Goal: Use online tool/utility: Utilize a website feature to perform a specific function

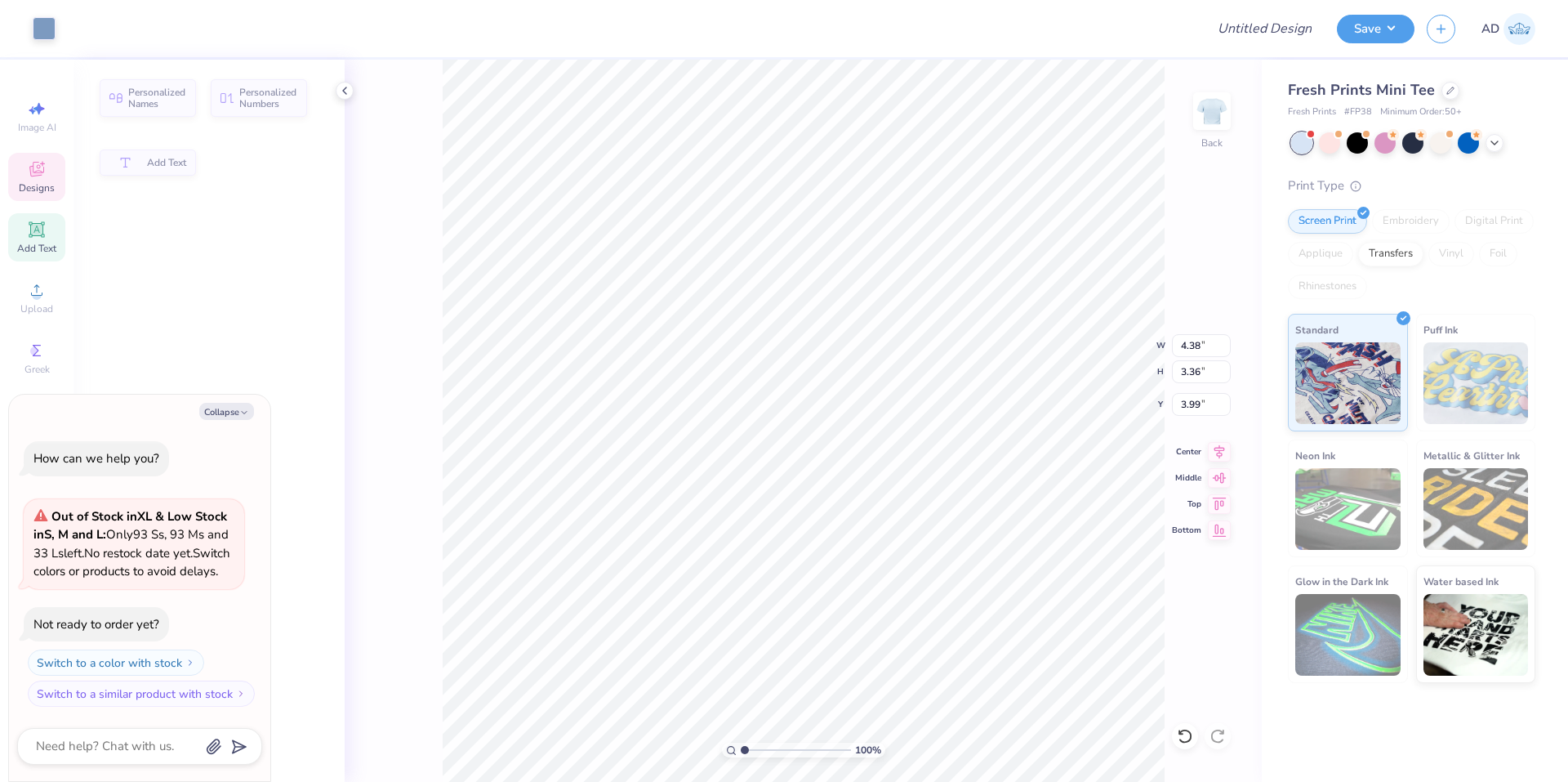
type textarea "x"
type input "4.38"
type input "3.36"
type input "3.99"
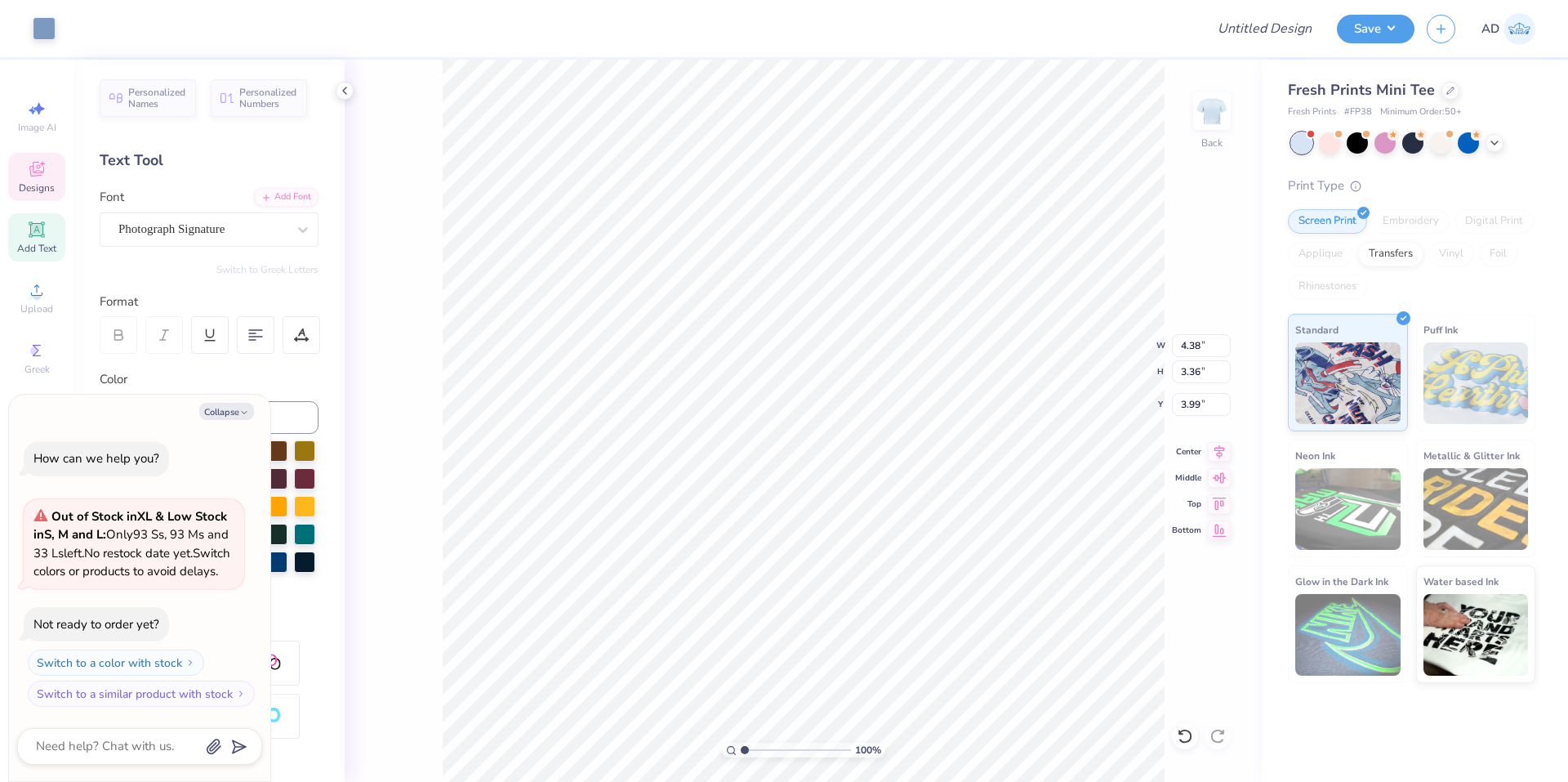
scroll to position [13, 3]
type textarea "x"
type textarea "phi"
type textarea "x"
type textarea "Kphi"
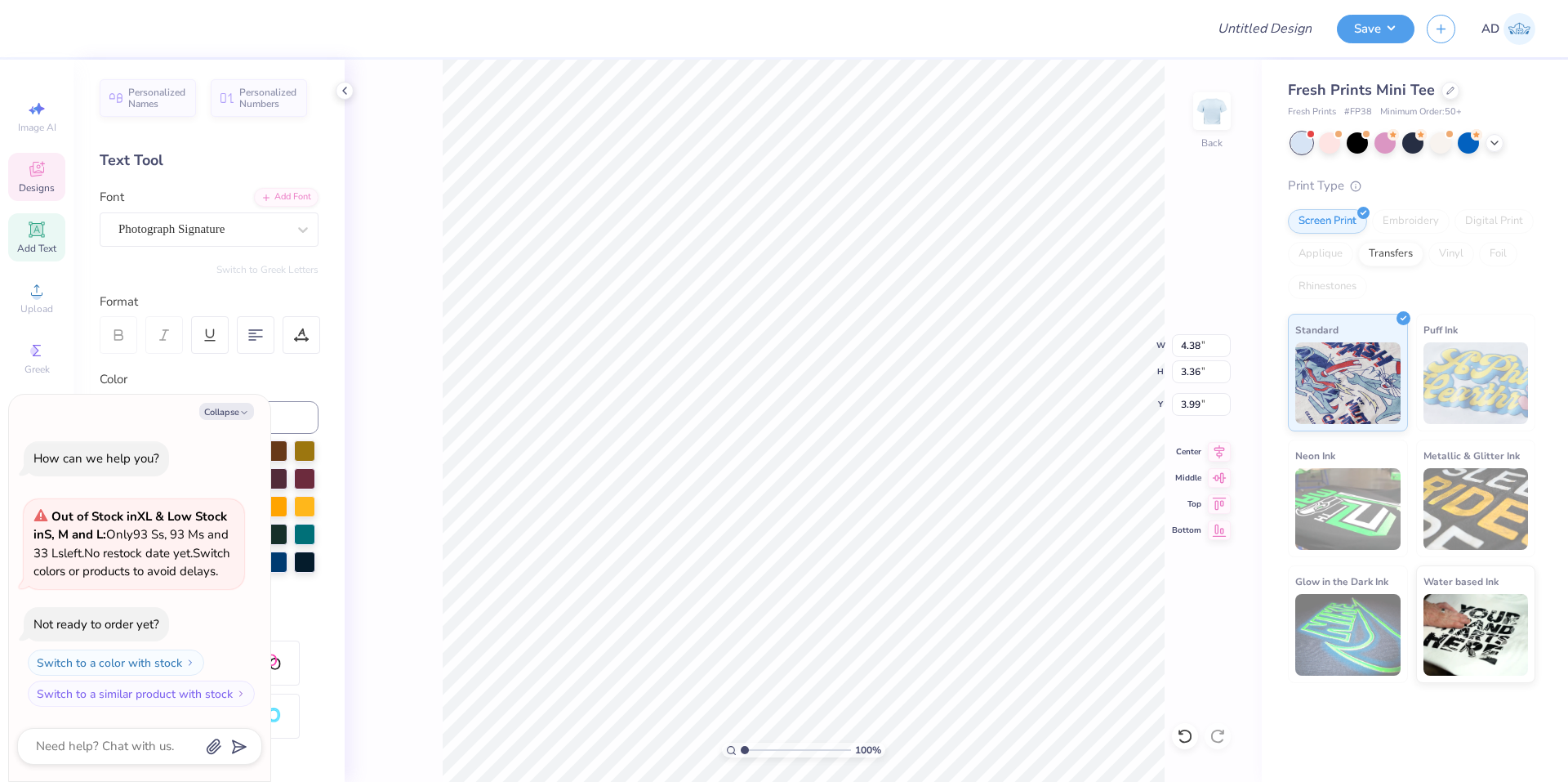
type textarea "x"
type textarea "KDphi"
type textarea "x"
type textarea "Kphi"
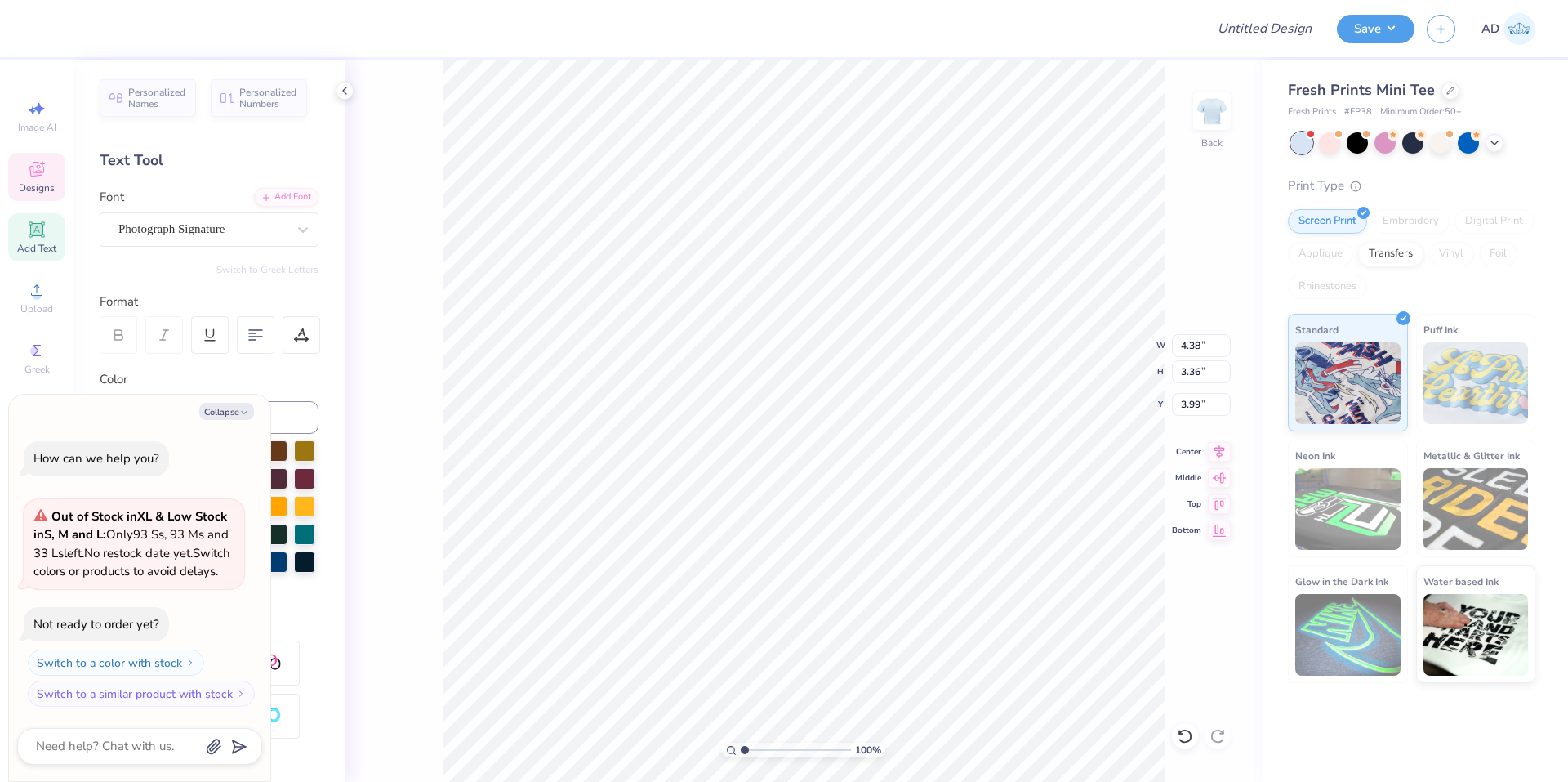
type textarea "x"
type textarea "phi"
type textarea "x"
type textarea "kphi"
type textarea "x"
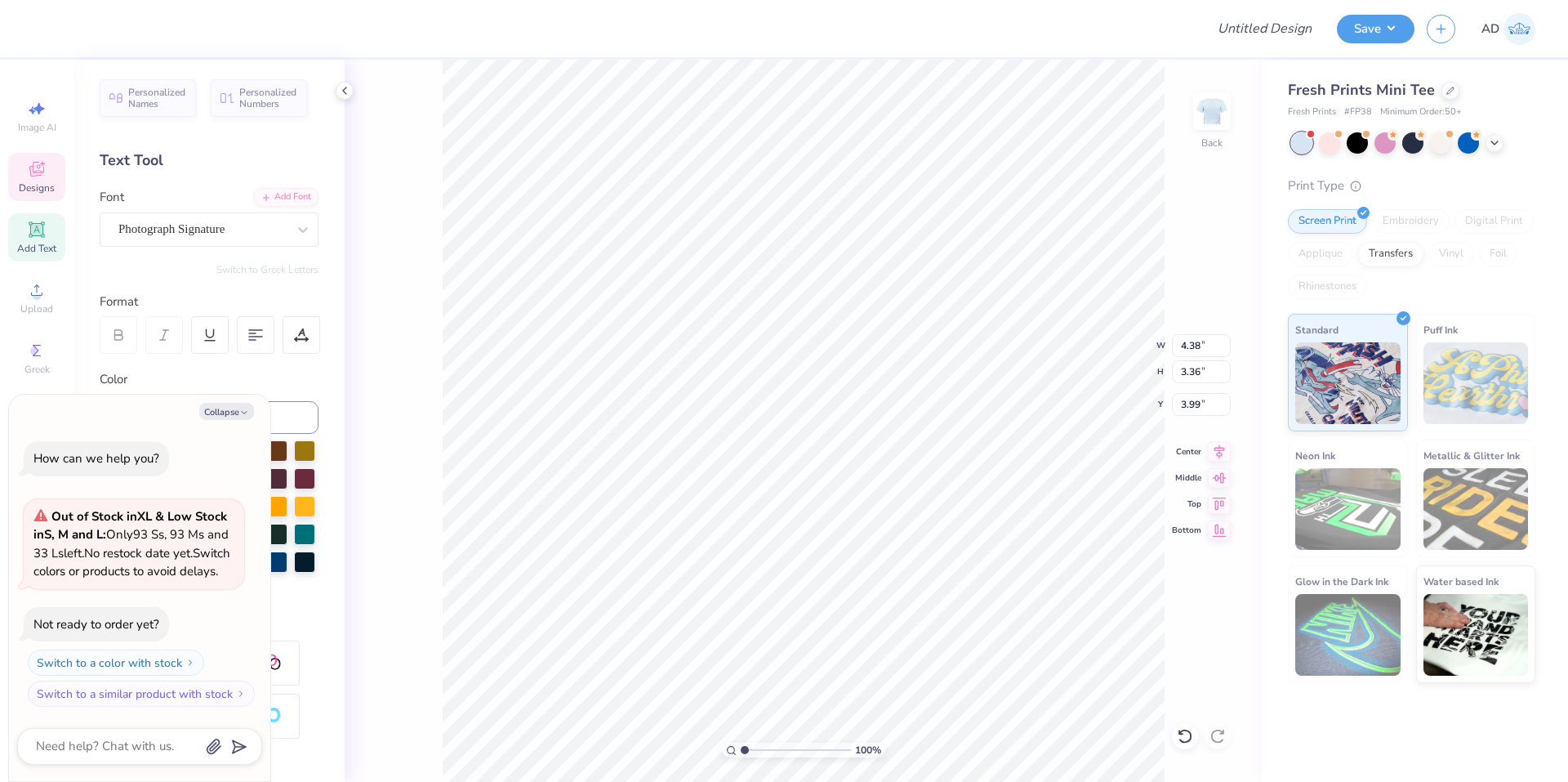
type textarea "kdphi"
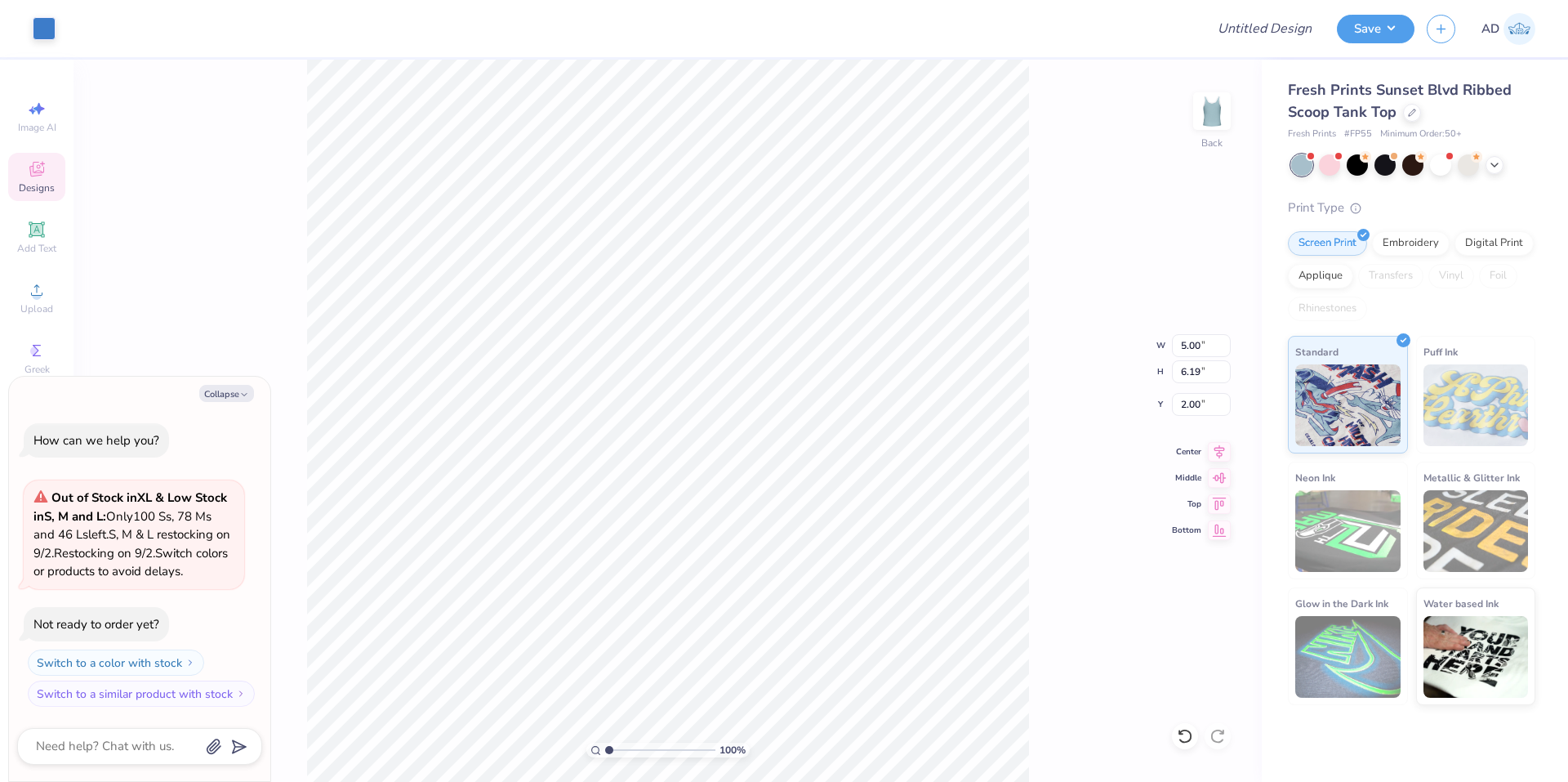
type textarea "x"
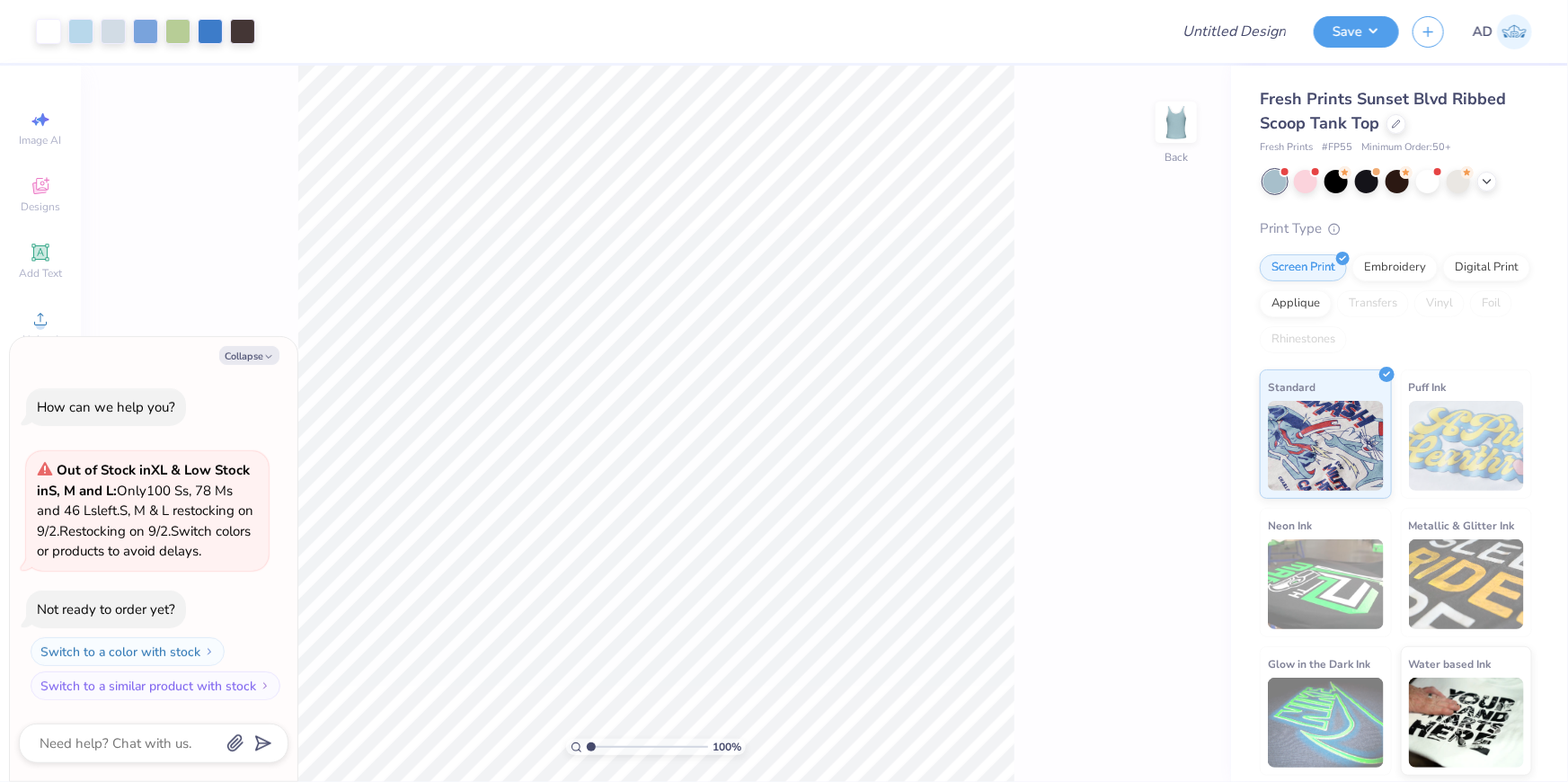
type textarea "x"
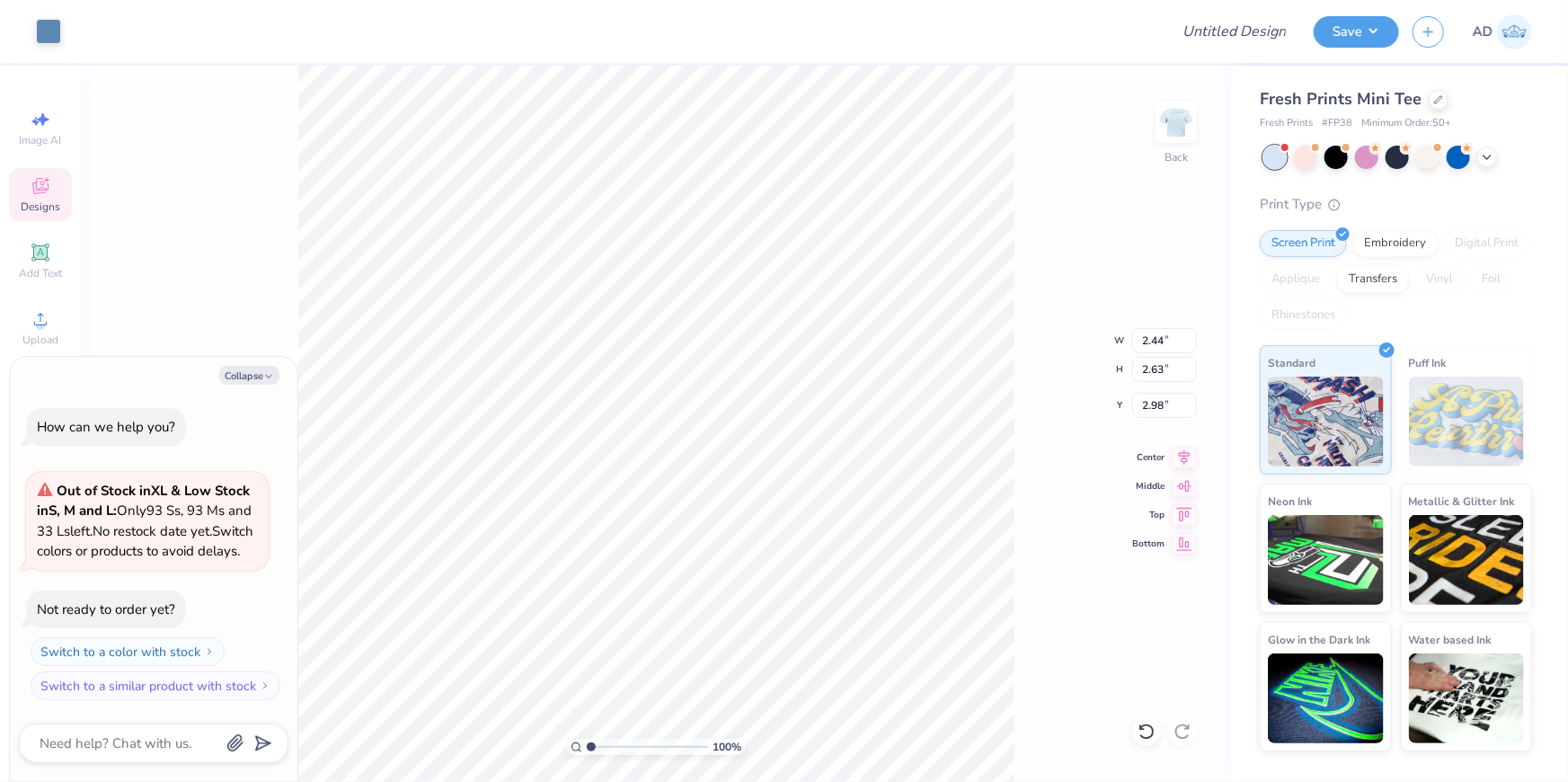
type textarea "x"
type input "2.44"
type input "2.63"
type input "2.98"
